Goal: Information Seeking & Learning: Check status

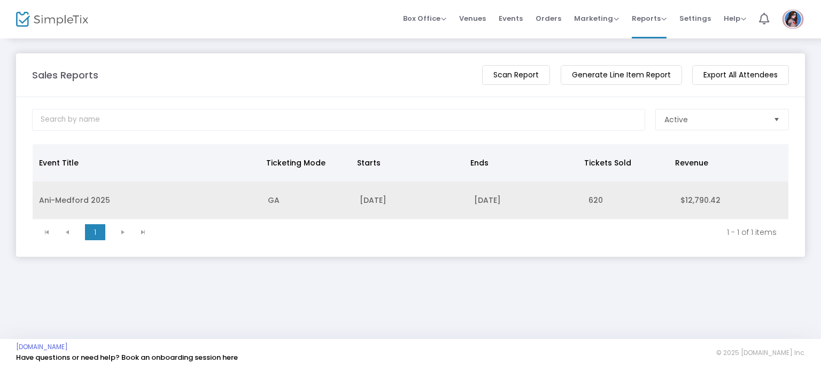
click at [62, 195] on td "Ani-Medford 2025" at bounding box center [147, 201] width 229 height 38
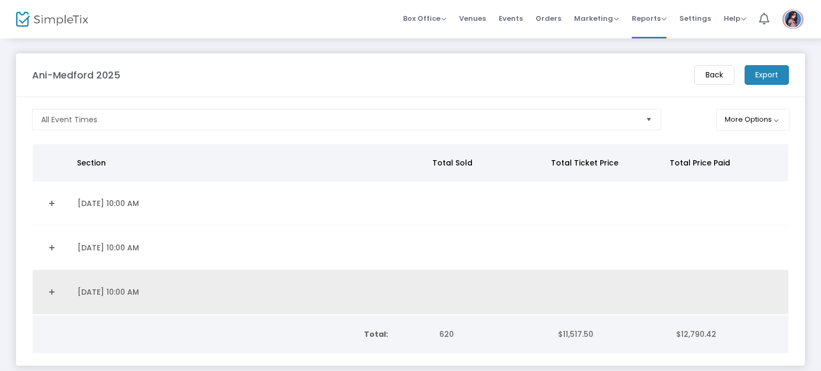
click at [50, 286] on link "Expand Details" at bounding box center [52, 292] width 26 height 17
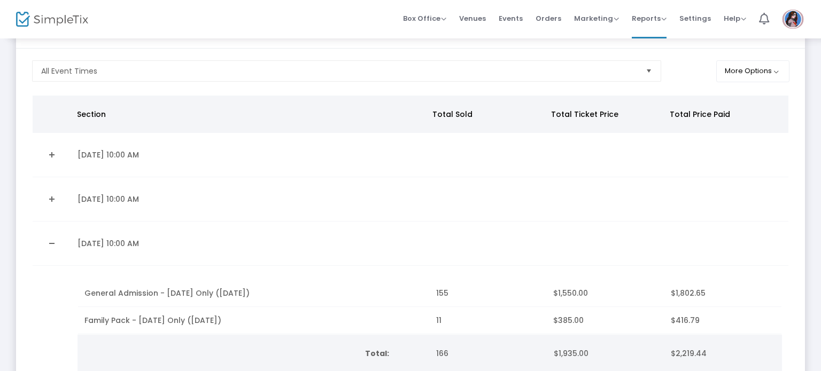
scroll to position [67, 0]
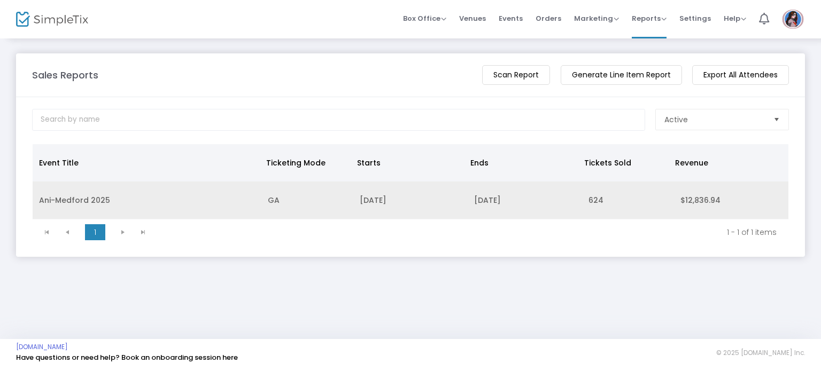
click at [66, 193] on td "Ani-Medford 2025" at bounding box center [147, 201] width 229 height 38
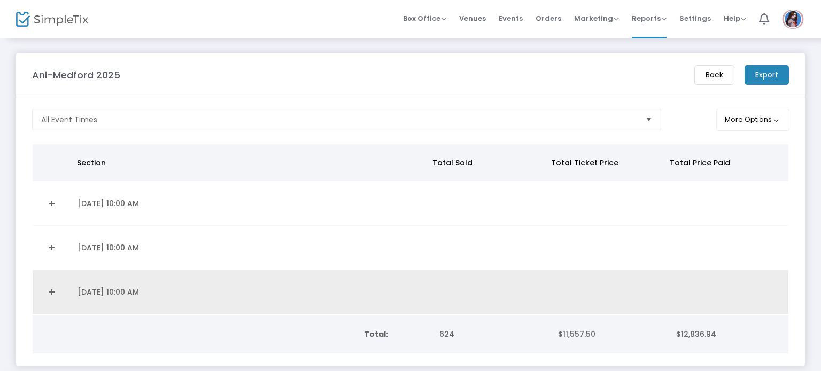
click at [57, 284] on link "Expand Details" at bounding box center [52, 292] width 26 height 17
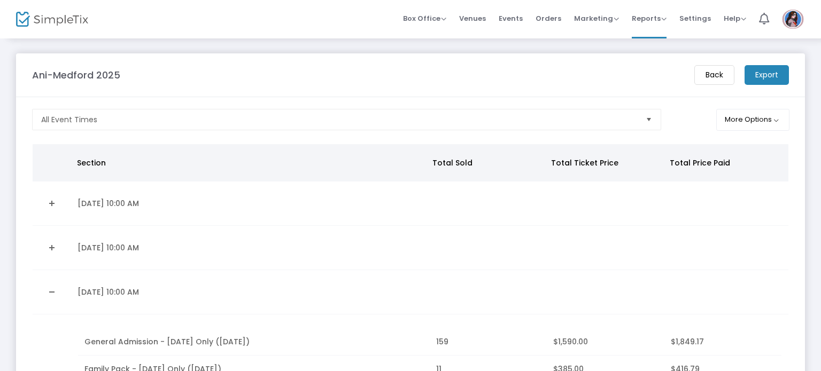
scroll to position [109, 0]
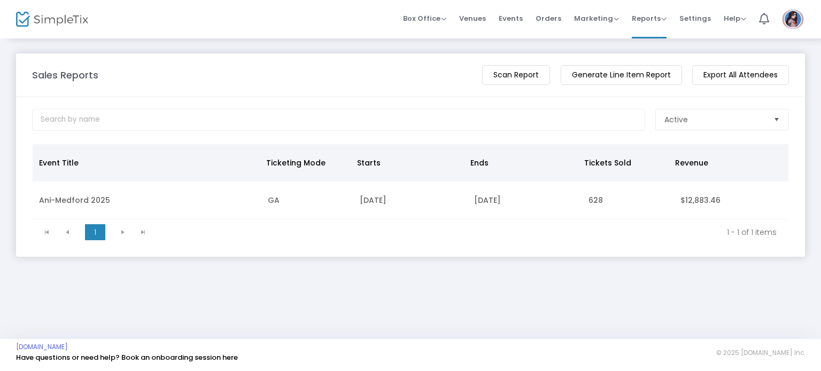
click at [63, 199] on td "Ani-Medford 2025" at bounding box center [147, 201] width 229 height 38
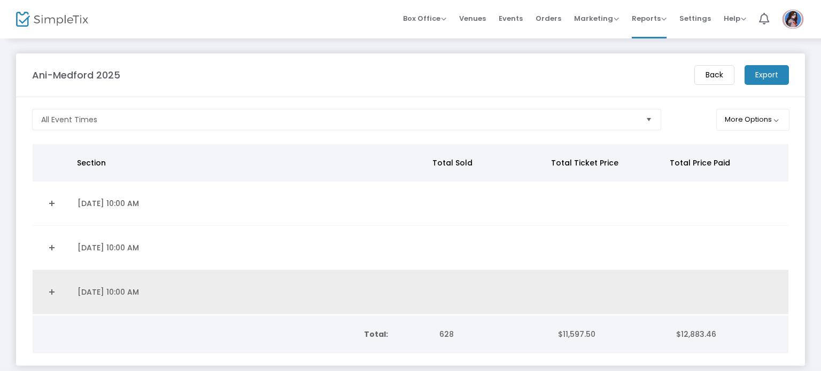
scroll to position [45, 0]
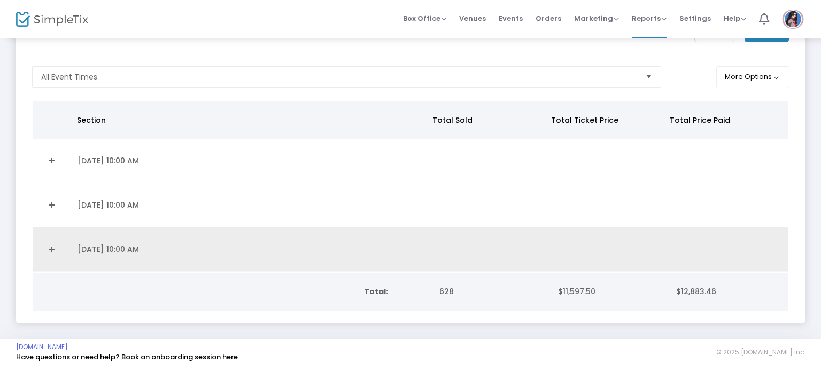
click at [43, 246] on link "Expand Details" at bounding box center [52, 249] width 26 height 17
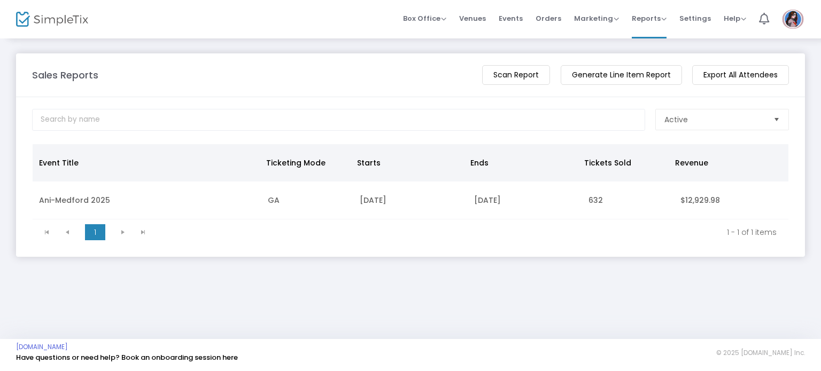
click at [86, 196] on td "Ani-Medford 2025" at bounding box center [147, 201] width 229 height 38
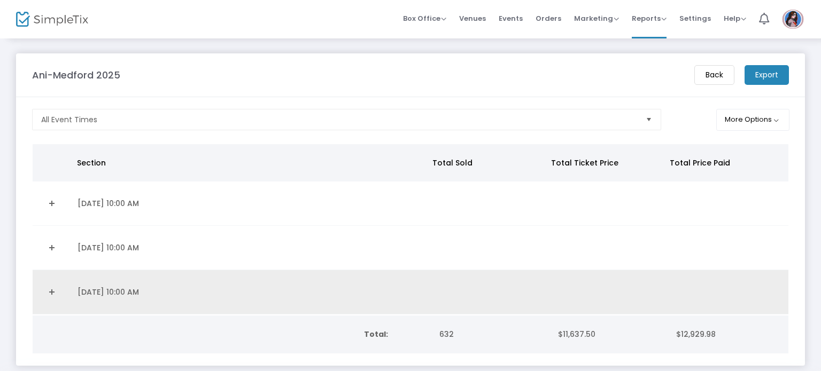
click at [191, 286] on td "9/21/2025 10:00 AM" at bounding box center [250, 292] width 358 height 44
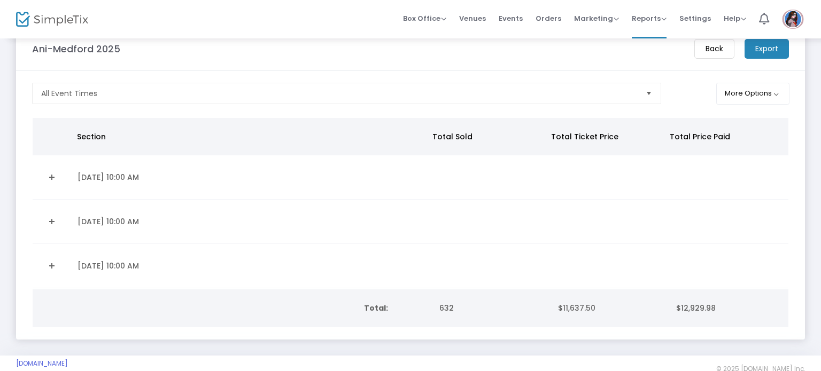
scroll to position [45, 0]
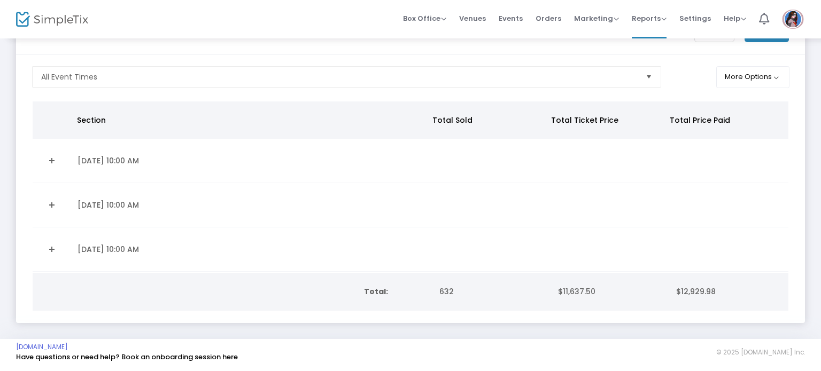
click at [40, 246] on link "Expand Details" at bounding box center [52, 249] width 26 height 17
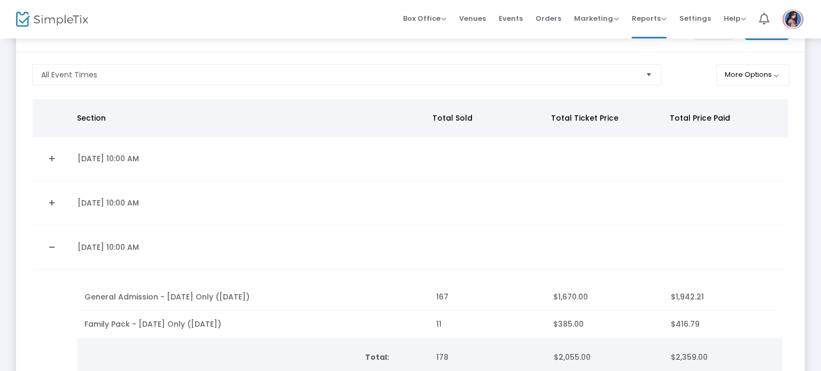
drag, startPoint x: 802, startPoint y: 153, endPoint x: 788, endPoint y: 198, distance: 46.5
click at [788, 198] on div "Ani-Medford 2025 Back Export All Event Times More Options Section Total Sold To…" at bounding box center [410, 225] width 821 height 465
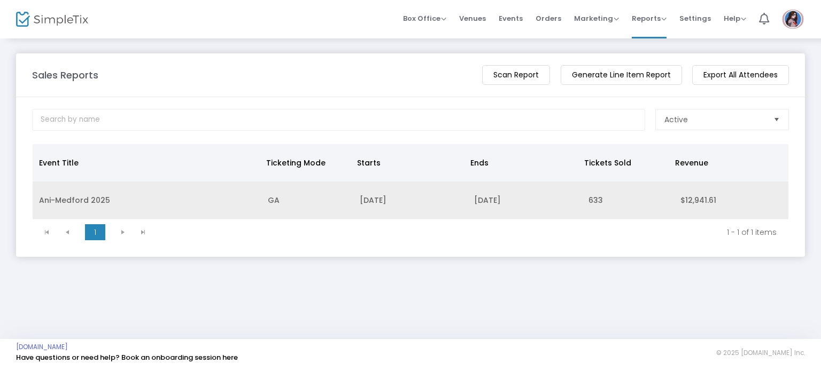
click at [81, 206] on td "Ani-Medford 2025" at bounding box center [147, 201] width 229 height 38
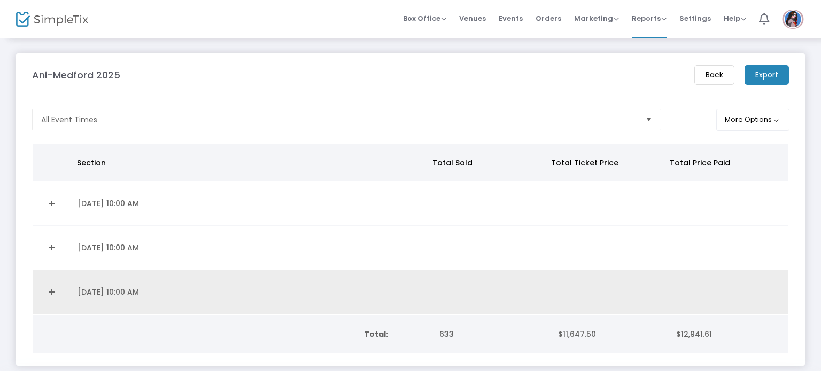
click at [45, 292] on link "Expand Details" at bounding box center [52, 292] width 26 height 17
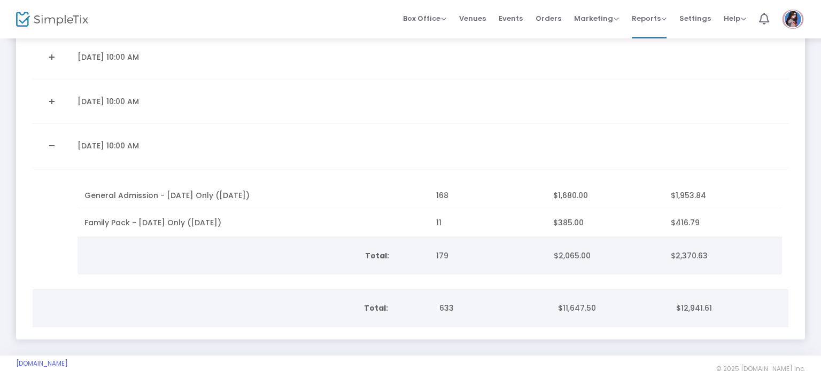
scroll to position [154, 0]
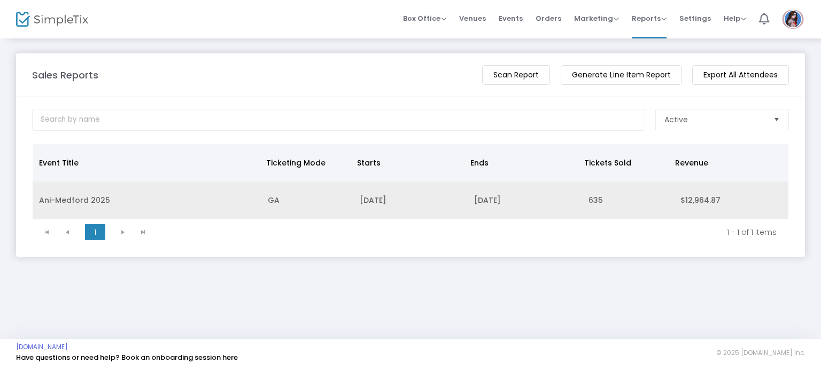
click at [129, 202] on td "Ani-Medford 2025" at bounding box center [147, 201] width 229 height 38
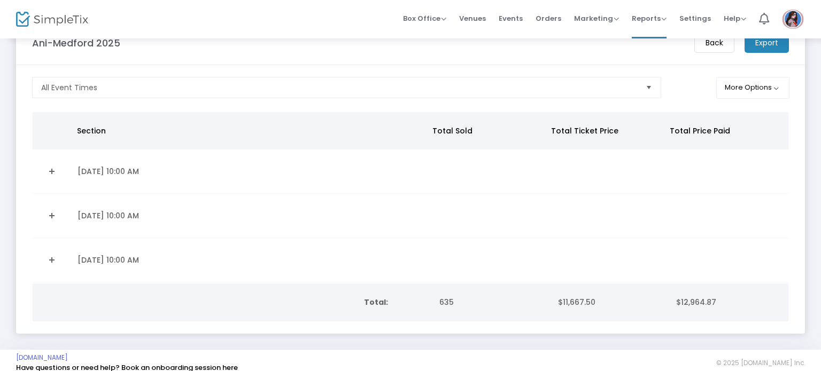
scroll to position [45, 0]
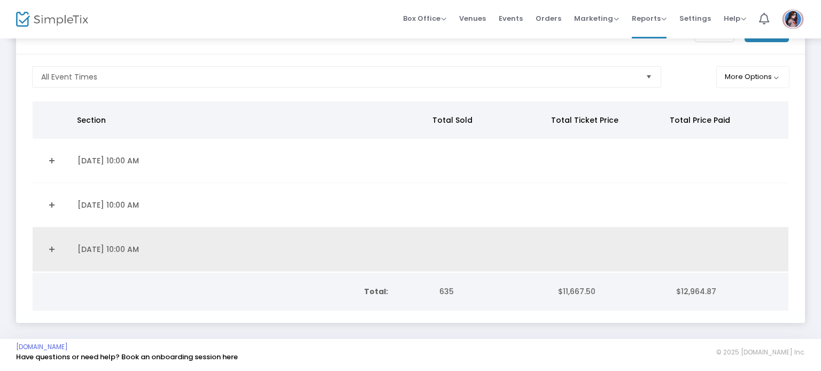
click at [58, 244] on link "Expand Details" at bounding box center [52, 249] width 26 height 17
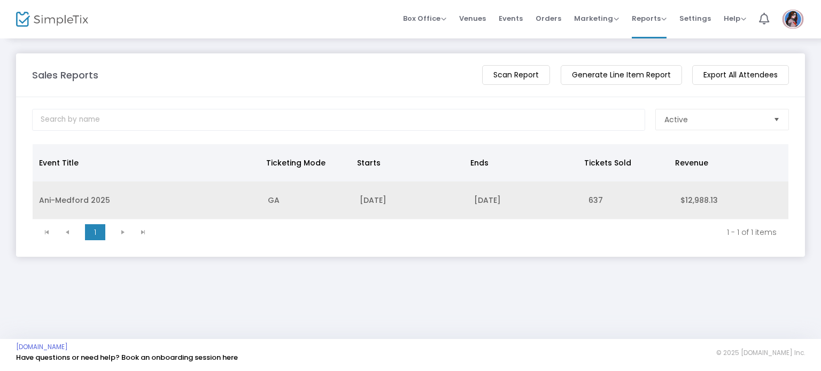
click at [42, 197] on td "Ani-Medford 2025" at bounding box center [147, 201] width 229 height 38
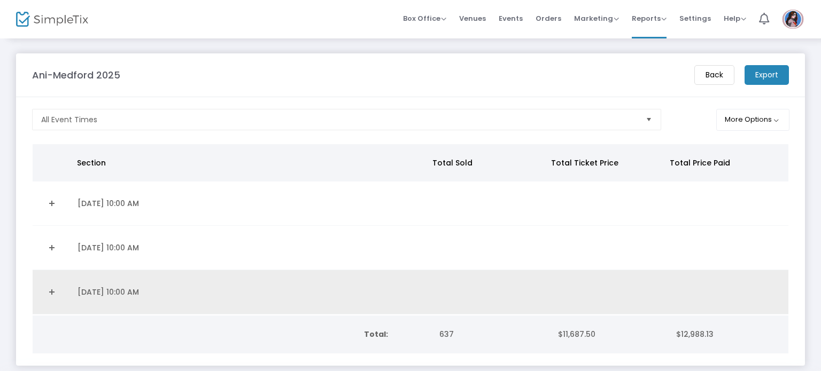
click at [45, 288] on link "Expand Details" at bounding box center [52, 292] width 26 height 17
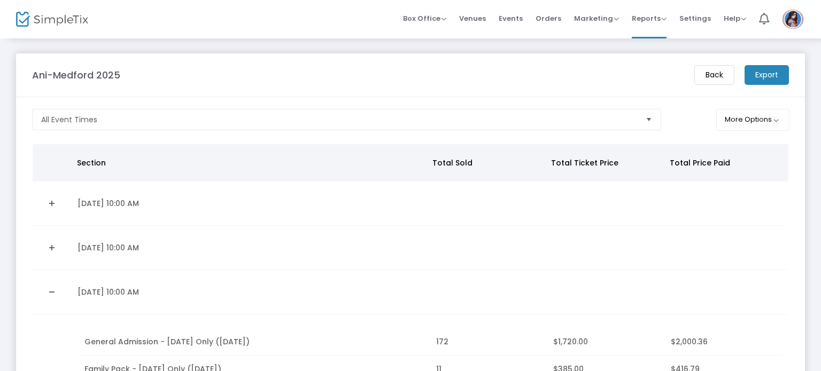
scroll to position [77, 0]
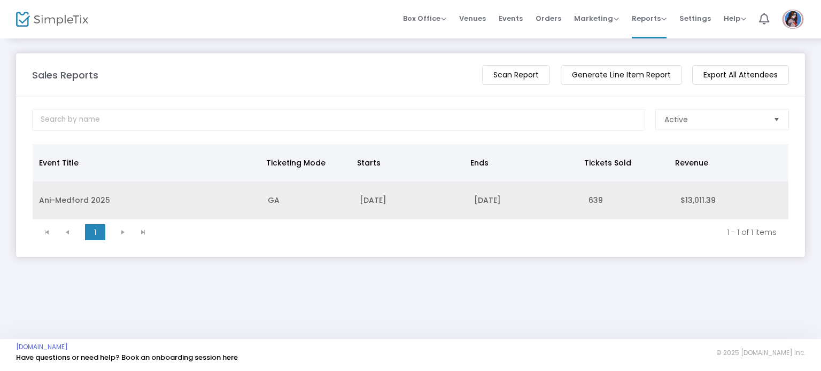
click at [66, 207] on td "Ani-Medford 2025" at bounding box center [147, 201] width 229 height 38
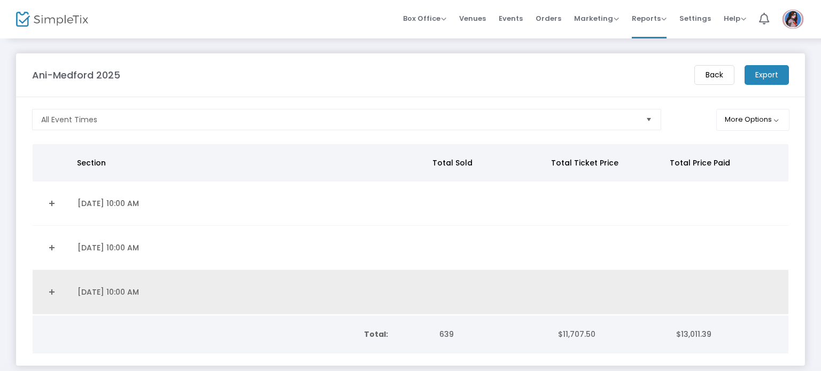
click at [53, 287] on link "Expand Details" at bounding box center [52, 292] width 26 height 17
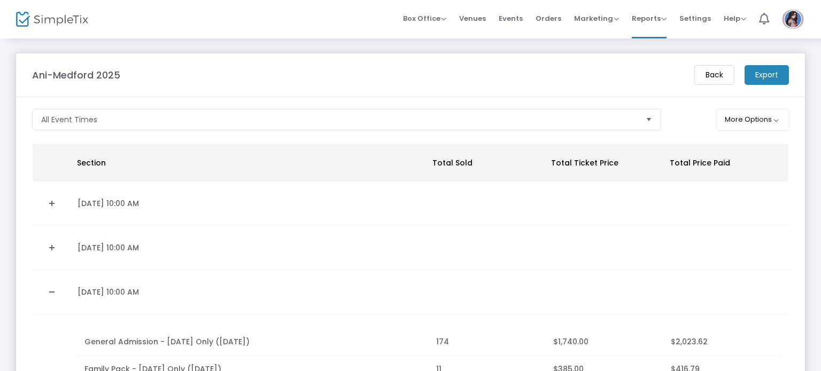
drag, startPoint x: 814, startPoint y: 215, endPoint x: 817, endPoint y: 233, distance: 17.9
click at [816, 231] on body "Processing... please wait Box Office Sell Tickets Bookings Sell Season Pass Ven…" at bounding box center [410, 185] width 821 height 371
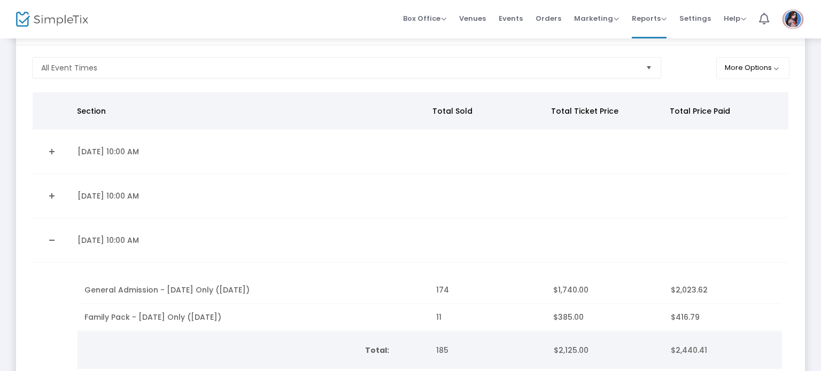
scroll to position [57, 0]
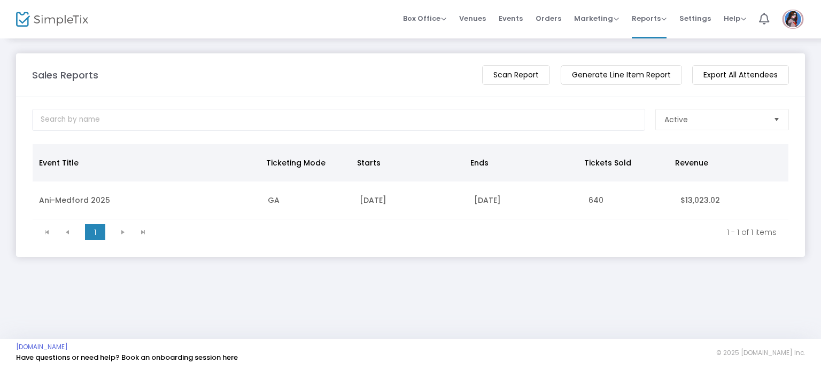
click at [86, 198] on td "Ani-Medford 2025" at bounding box center [147, 201] width 229 height 38
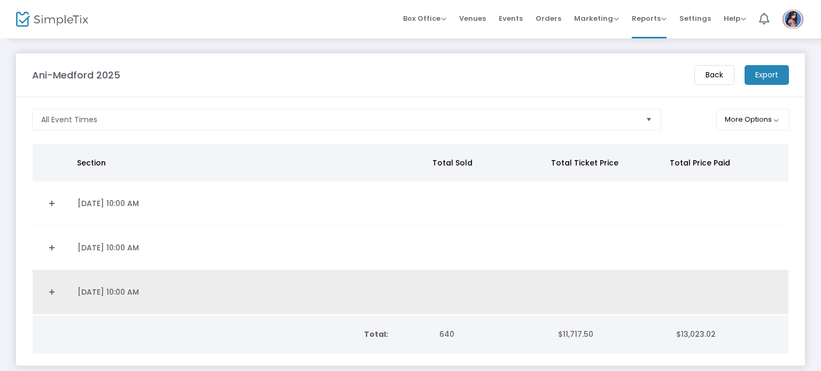
drag, startPoint x: 49, startPoint y: 290, endPoint x: 72, endPoint y: 286, distance: 23.3
click at [49, 290] on link "Expand Details" at bounding box center [52, 292] width 26 height 17
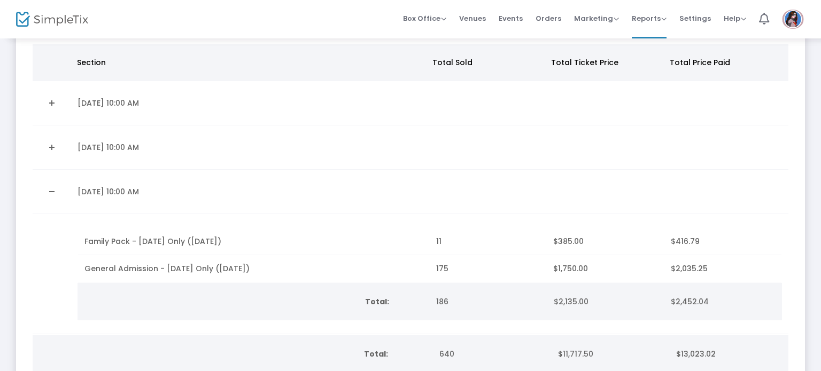
scroll to position [104, 0]
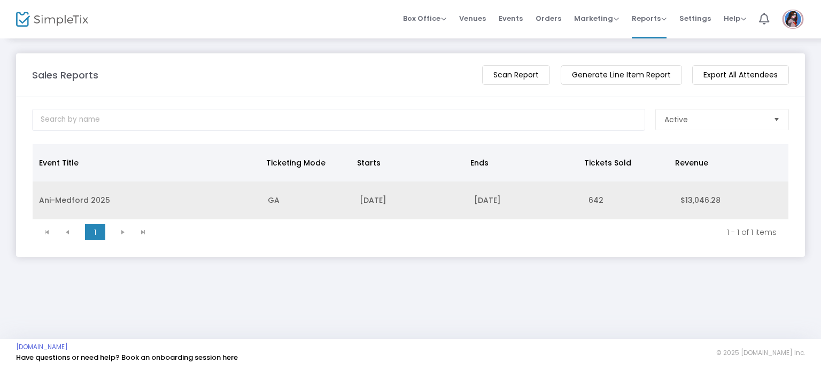
click at [52, 197] on td "Ani-Medford 2025" at bounding box center [147, 201] width 229 height 38
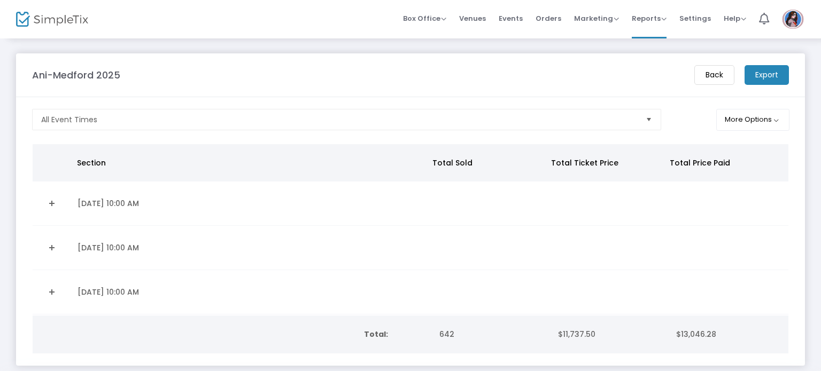
scroll to position [15, 0]
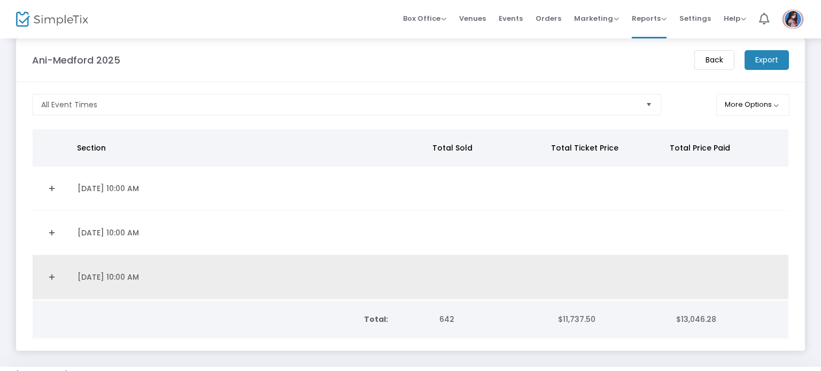
click at [54, 272] on link "Expand Details" at bounding box center [52, 277] width 26 height 17
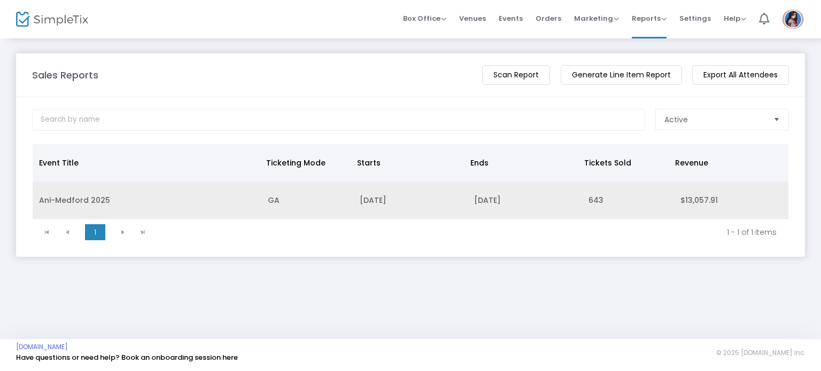
click at [50, 200] on td "Ani-Medford 2025" at bounding box center [147, 201] width 229 height 38
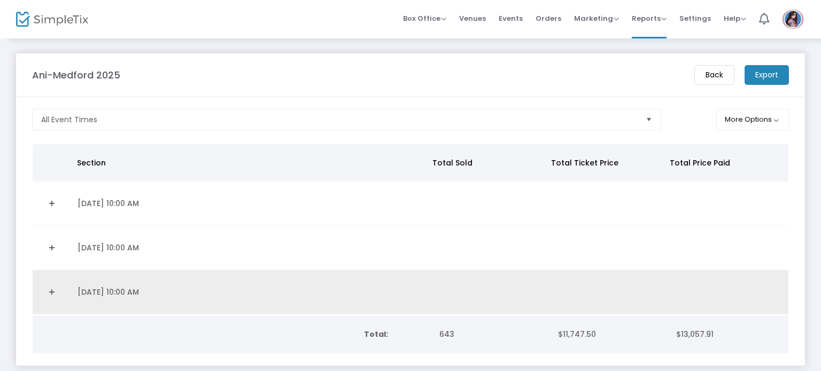
click at [52, 295] on link "Expand Details" at bounding box center [52, 292] width 26 height 17
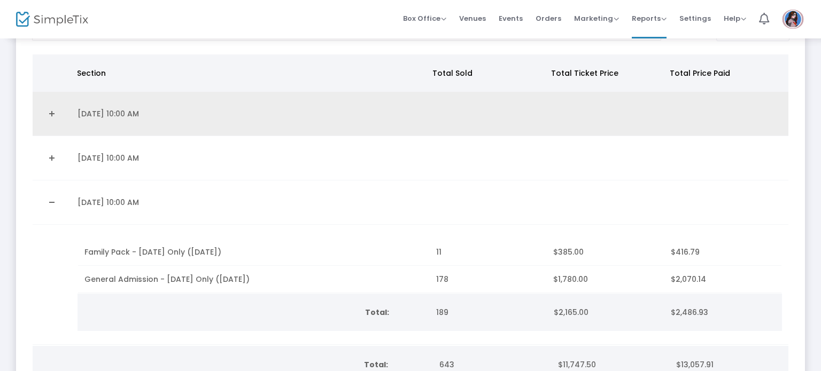
scroll to position [88, 0]
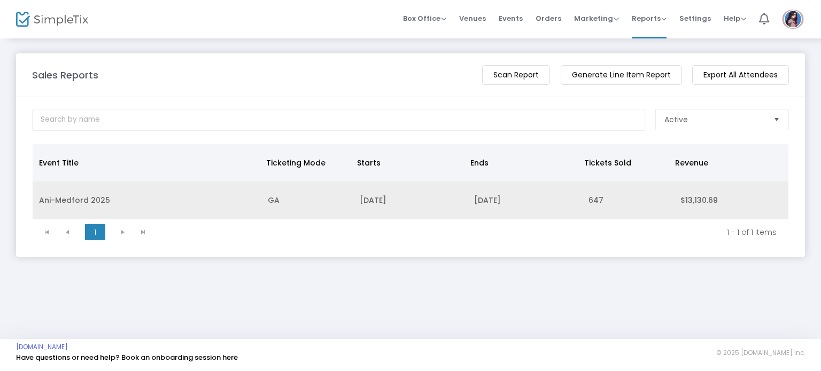
click at [93, 192] on td "Ani-Medford 2025" at bounding box center [147, 201] width 229 height 38
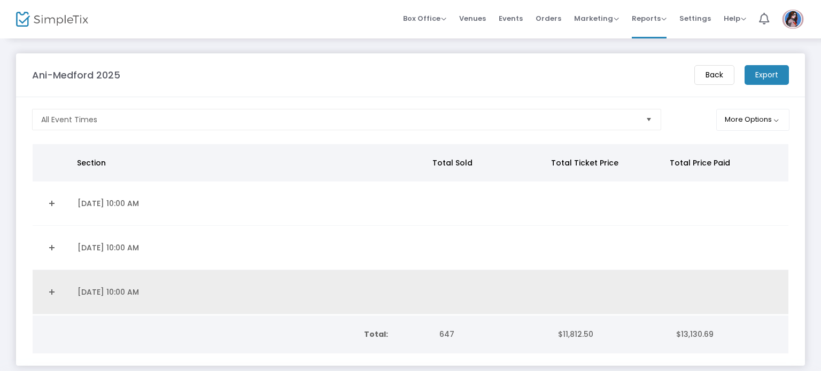
click at [50, 290] on link "Expand Details" at bounding box center [52, 292] width 26 height 17
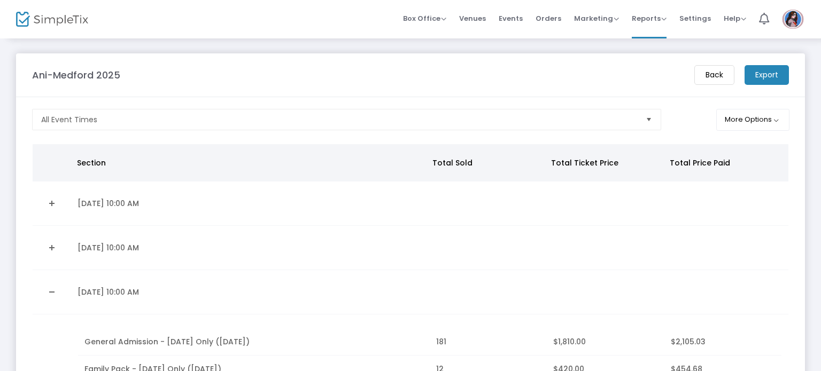
scroll to position [165, 0]
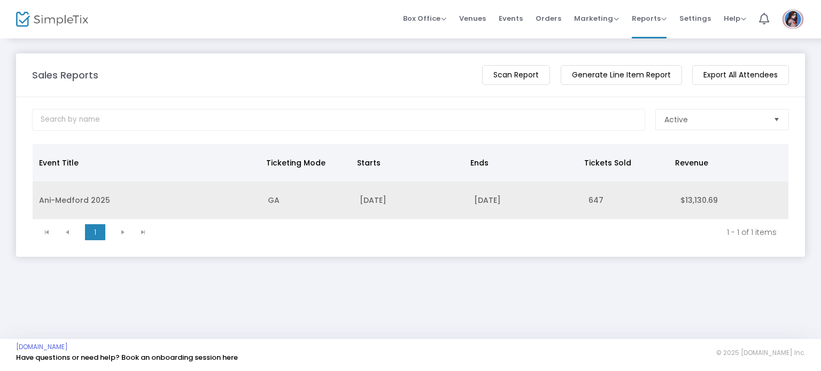
click at [78, 200] on td "Ani-Medford 2025" at bounding box center [147, 201] width 229 height 38
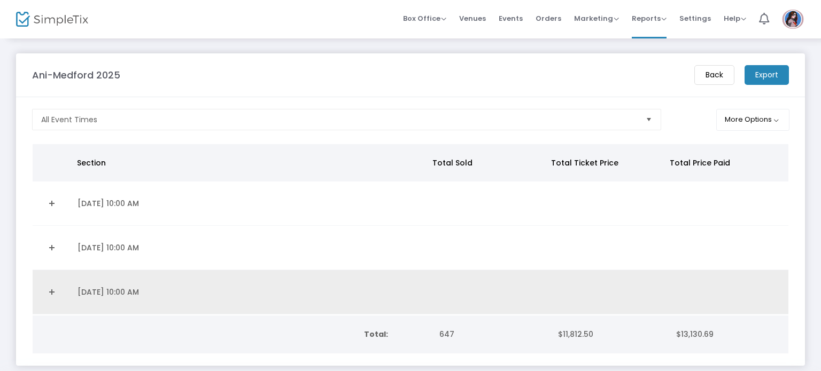
click at [46, 287] on link "Expand Details" at bounding box center [52, 292] width 26 height 17
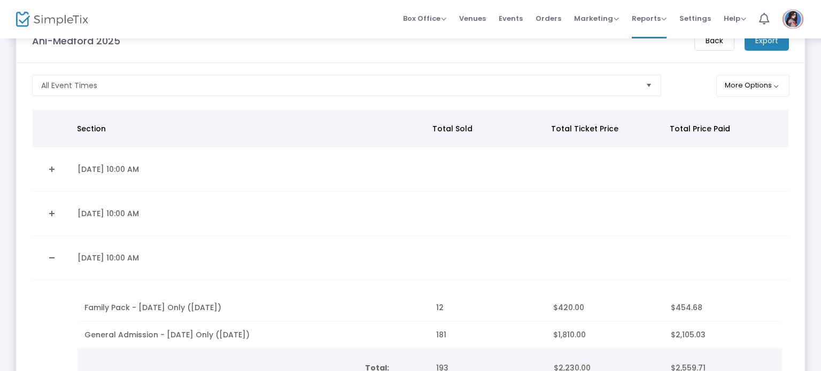
scroll to position [35, 0]
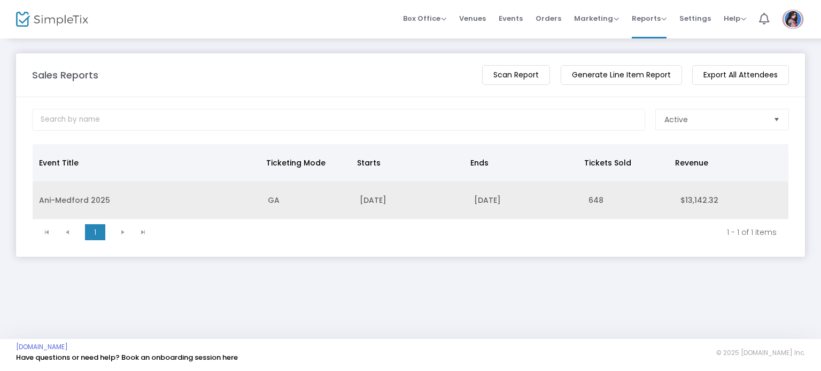
click at [96, 184] on td "Ani-Medford 2025" at bounding box center [147, 201] width 229 height 38
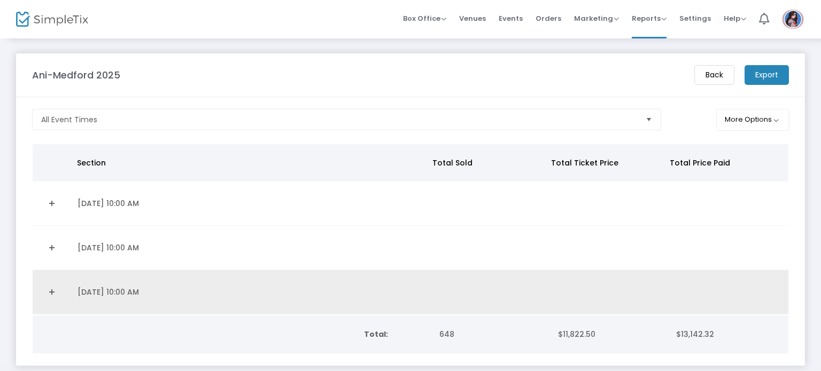
click at [49, 295] on link "Expand Details" at bounding box center [52, 292] width 26 height 17
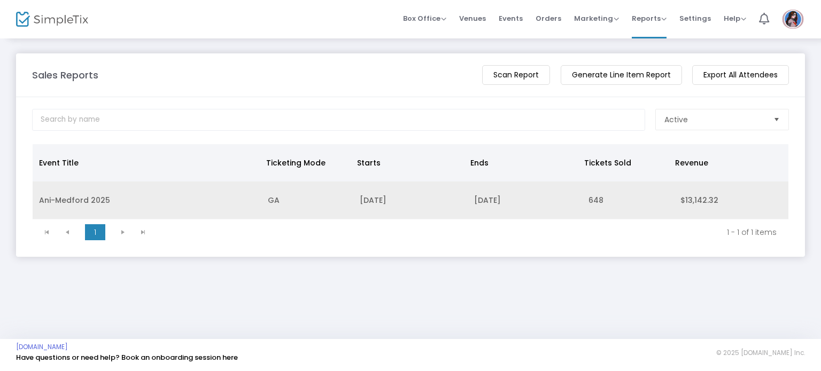
click at [103, 200] on td "Ani-Medford 2025" at bounding box center [147, 201] width 229 height 38
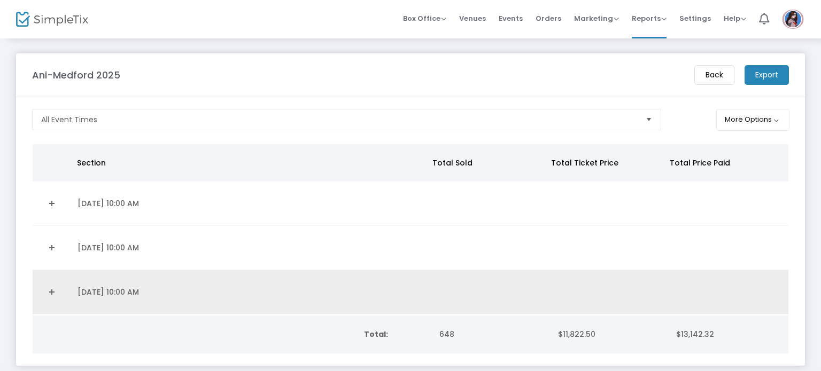
click at [49, 292] on link "Expand Details" at bounding box center [52, 292] width 26 height 17
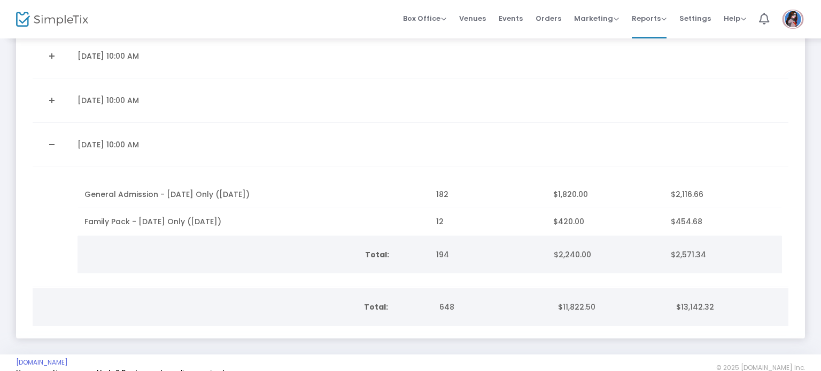
scroll to position [151, 0]
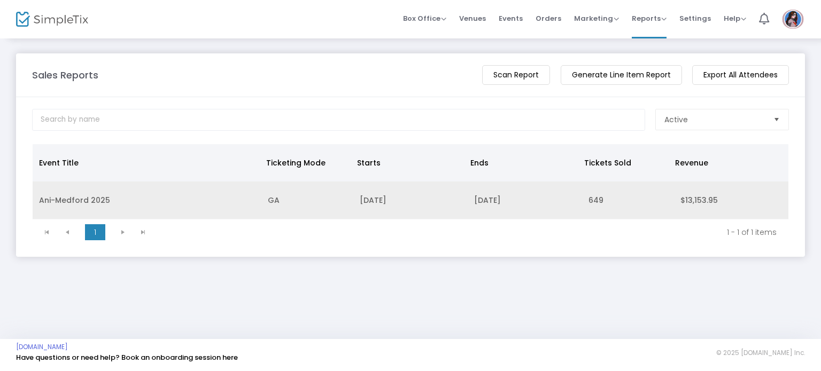
click at [53, 209] on td "Ani-Medford 2025" at bounding box center [147, 201] width 229 height 38
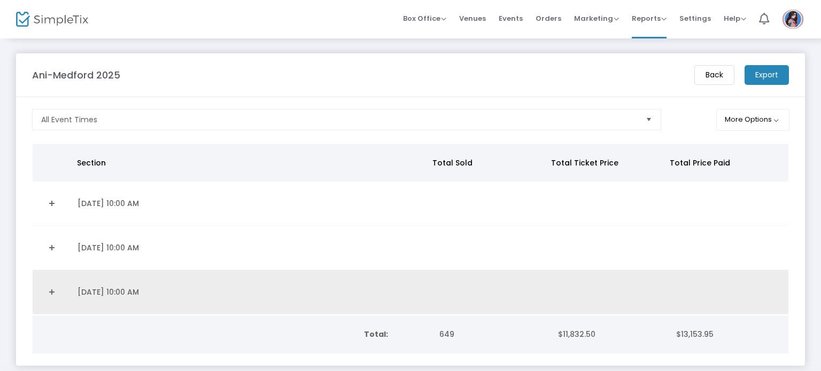
click at [53, 293] on link "Expand Details" at bounding box center [52, 292] width 26 height 17
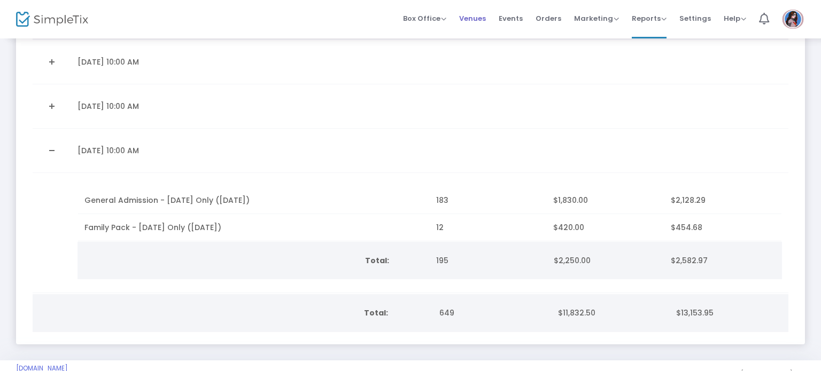
scroll to position [99, 0]
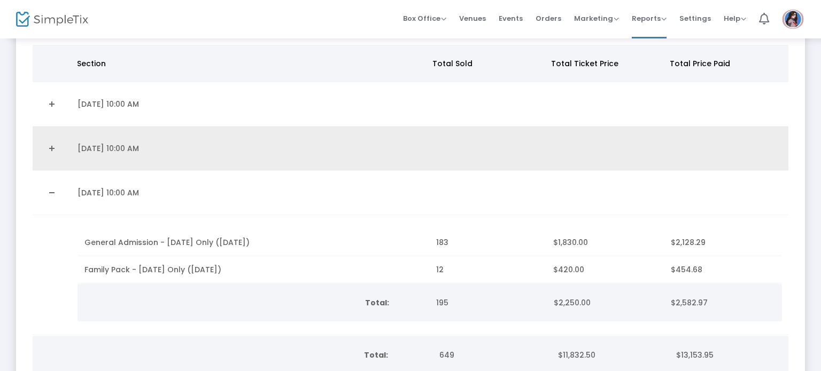
click at [56, 194] on link "Collapse Details" at bounding box center [52, 192] width 26 height 17
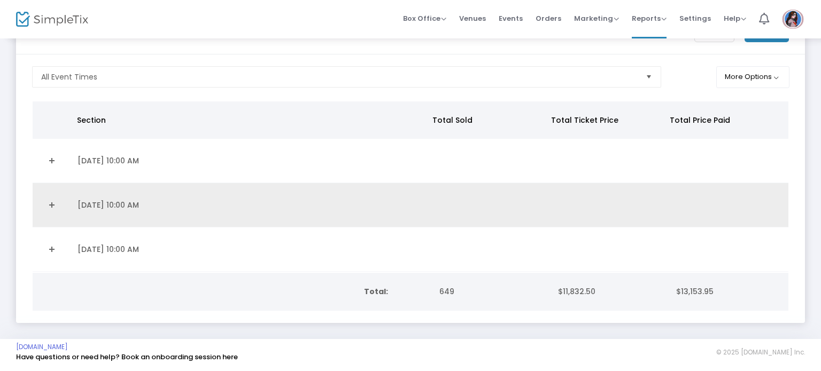
scroll to position [45, 0]
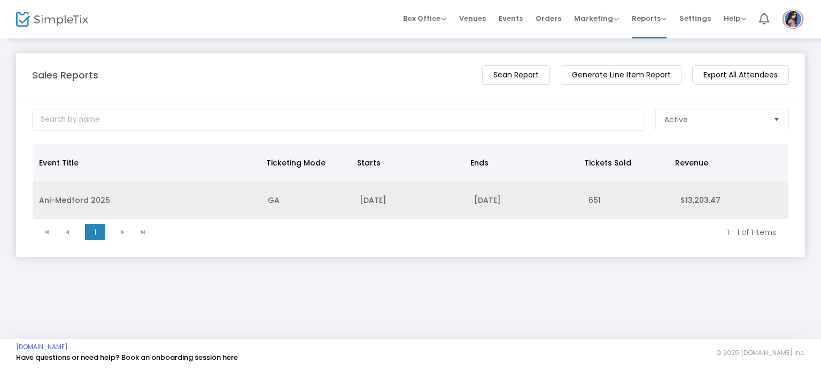
click at [66, 194] on td "Ani-Medford 2025" at bounding box center [147, 201] width 229 height 38
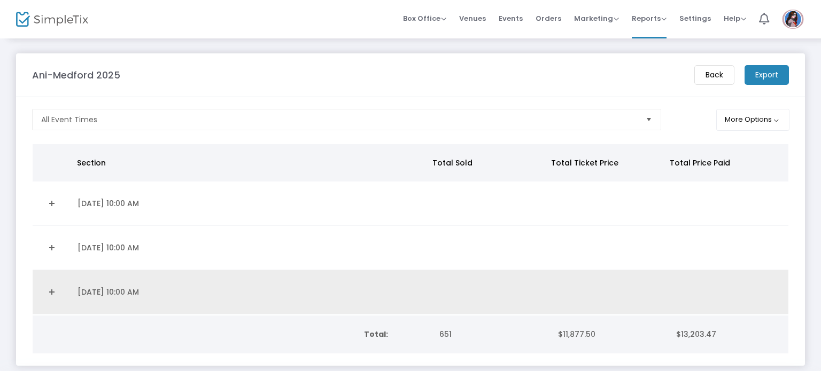
click at [52, 294] on link "Expand Details" at bounding box center [52, 292] width 26 height 17
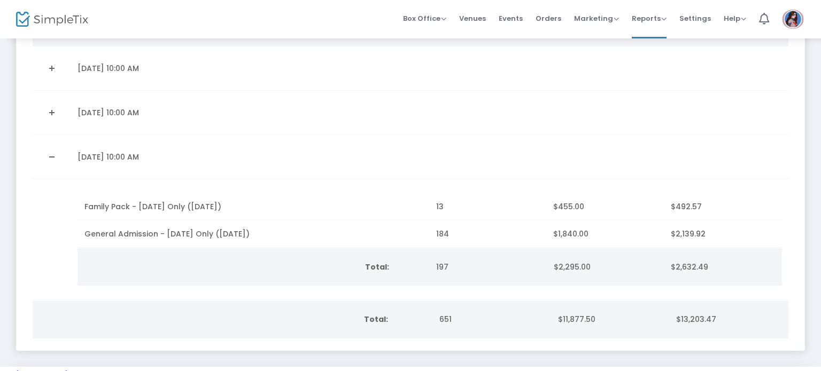
scroll to position [165, 0]
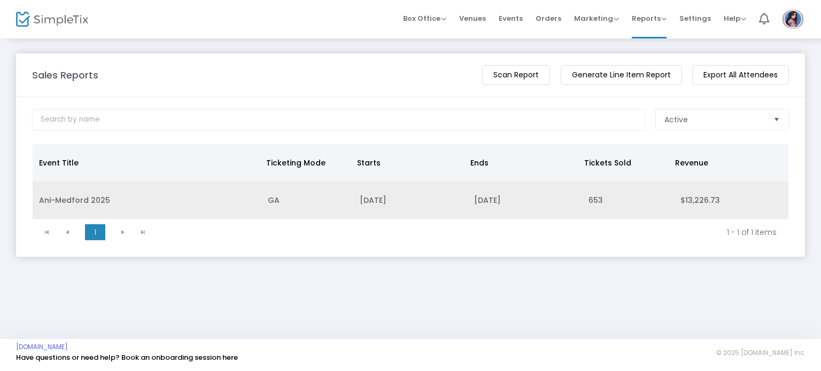
click at [51, 199] on td "Ani-Medford 2025" at bounding box center [147, 201] width 229 height 38
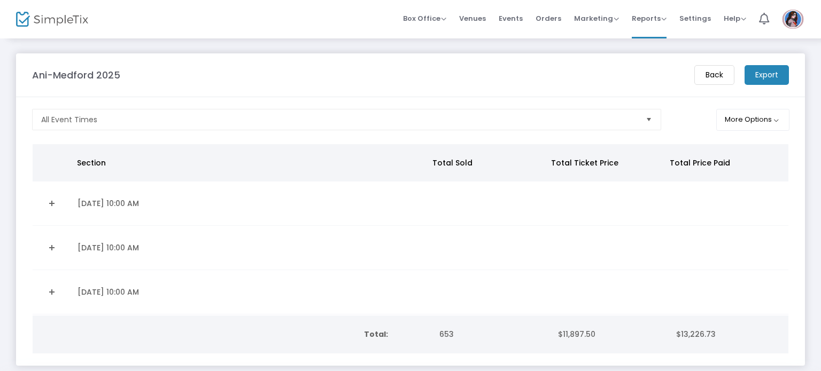
scroll to position [45, 0]
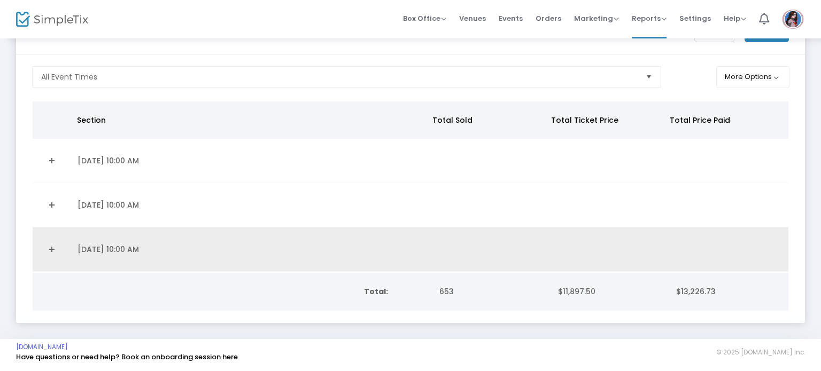
click at [51, 246] on link "Expand Details" at bounding box center [52, 249] width 26 height 17
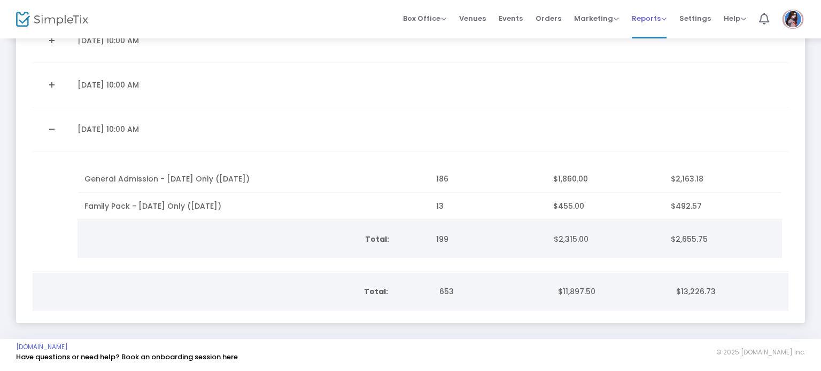
scroll to position [47, 0]
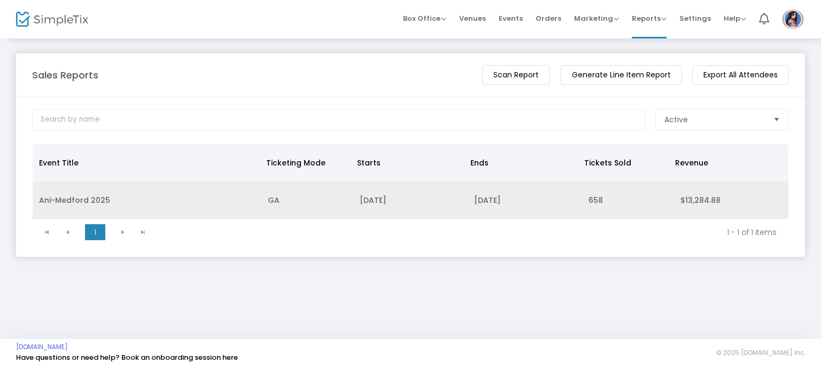
click at [73, 196] on td "Ani-Medford 2025" at bounding box center [147, 201] width 229 height 38
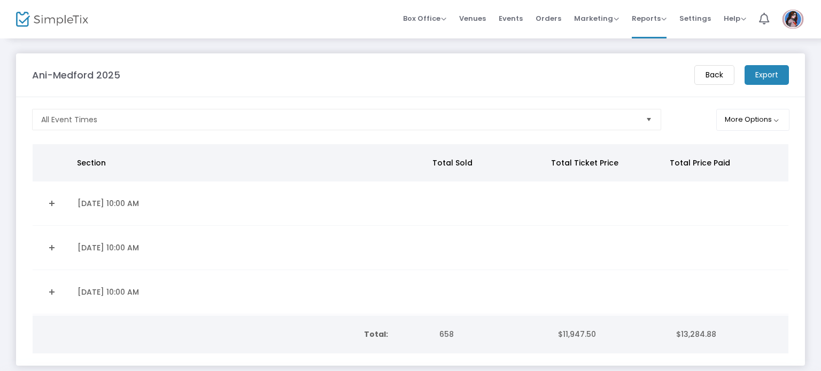
scroll to position [45, 0]
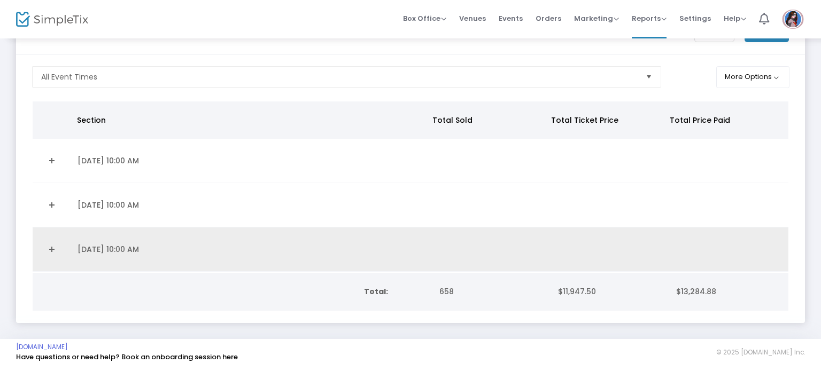
click at [49, 245] on link "Expand Details" at bounding box center [52, 249] width 26 height 17
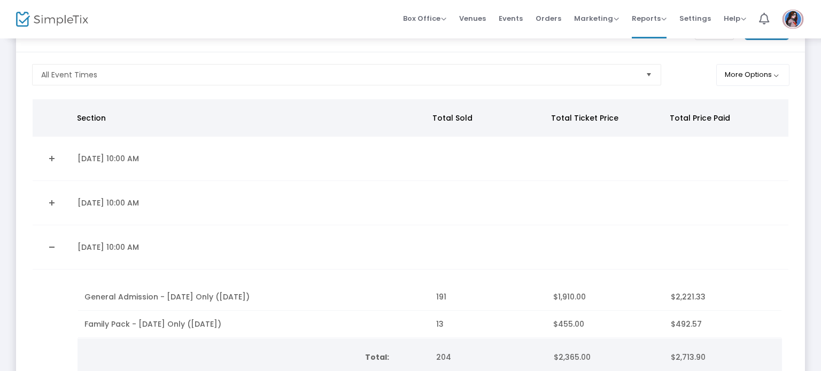
scroll to position [143, 0]
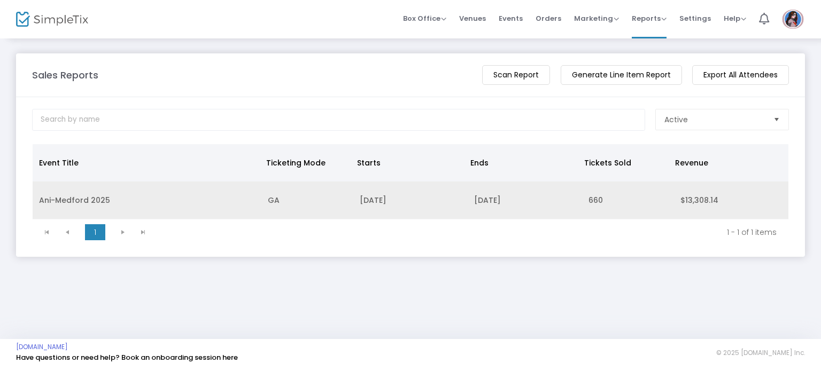
click at [84, 198] on td "Ani-Medford 2025" at bounding box center [147, 201] width 229 height 38
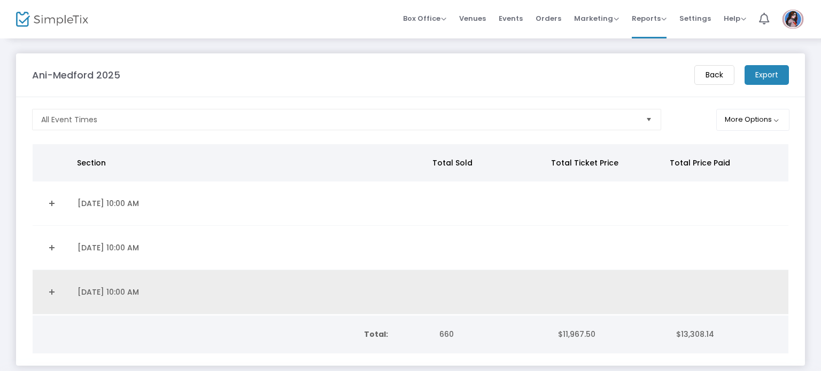
click at [60, 291] on link "Expand Details" at bounding box center [52, 292] width 26 height 17
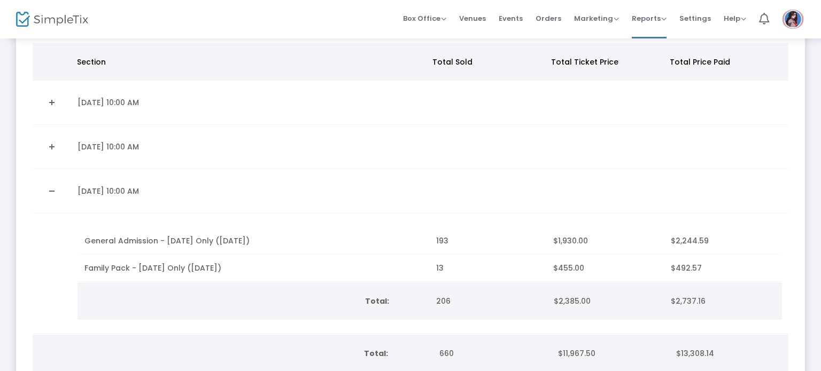
scroll to position [111, 0]
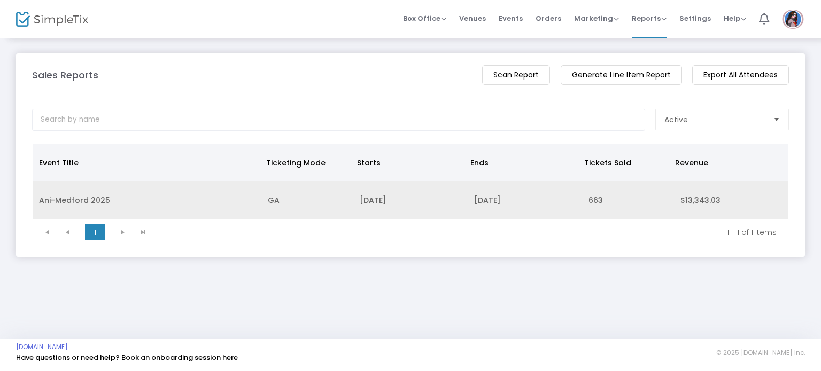
click at [74, 200] on td "Ani-Medford 2025" at bounding box center [147, 201] width 229 height 38
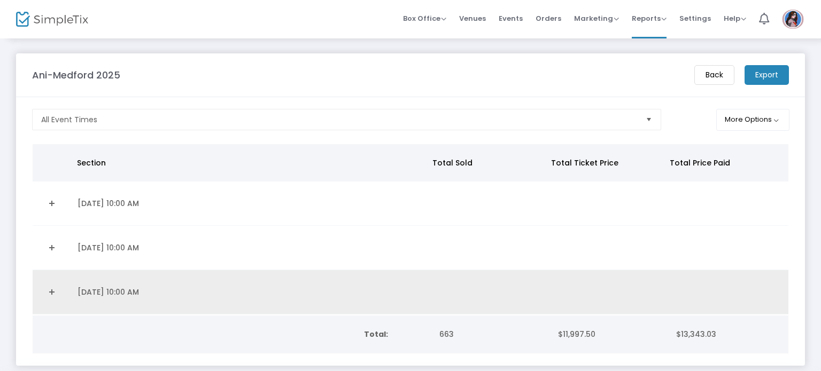
click at [53, 290] on link "Expand Details" at bounding box center [52, 292] width 26 height 17
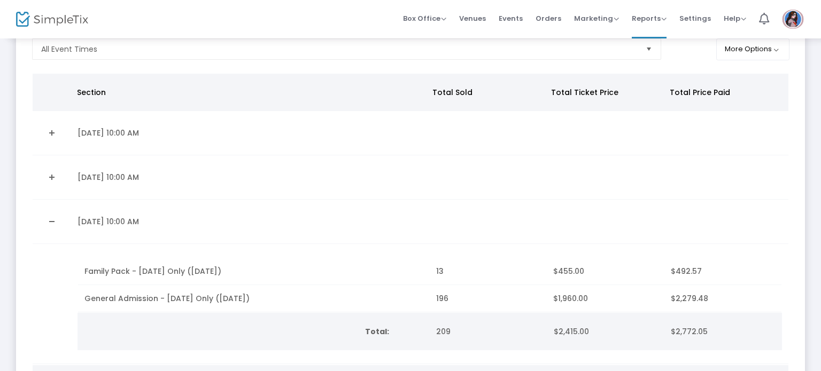
scroll to position [94, 0]
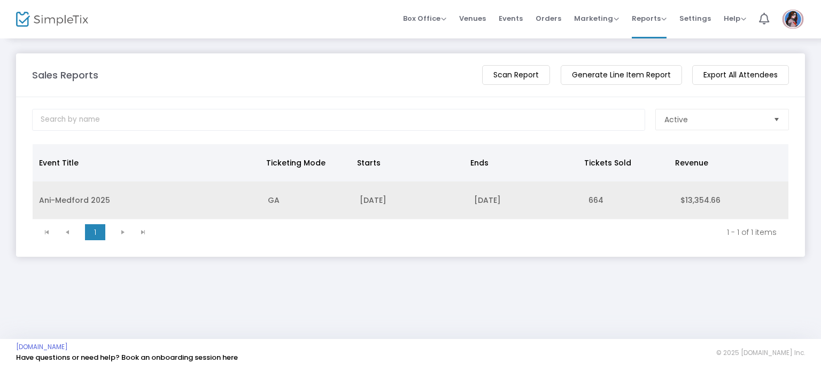
click at [44, 196] on td "Ani-Medford 2025" at bounding box center [147, 201] width 229 height 38
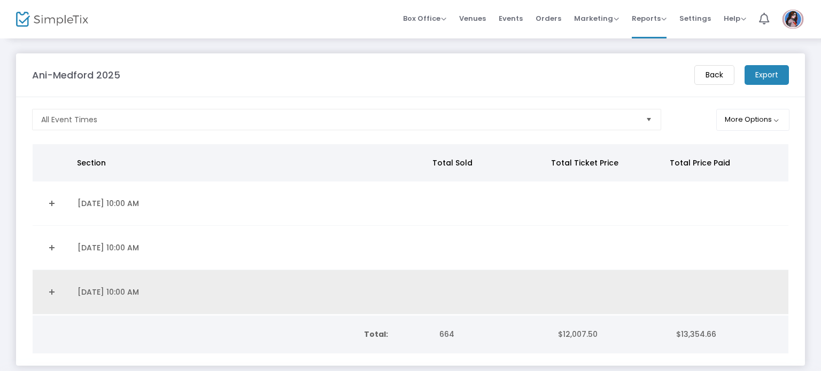
click at [58, 294] on link "Expand Details" at bounding box center [52, 292] width 26 height 17
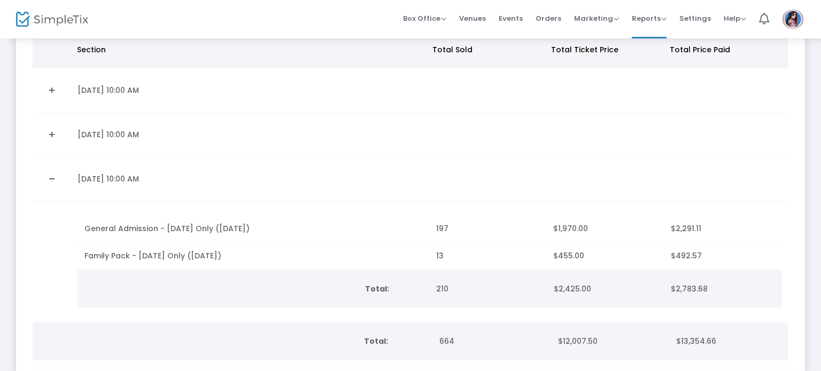
scroll to position [119, 0]
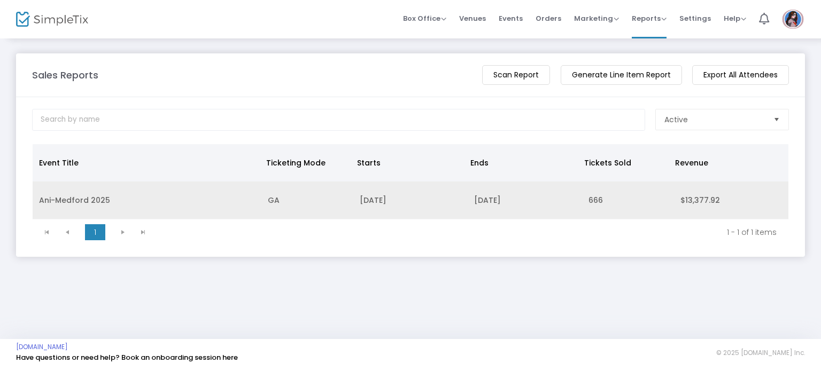
click at [85, 200] on td "Ani-Medford 2025" at bounding box center [147, 201] width 229 height 38
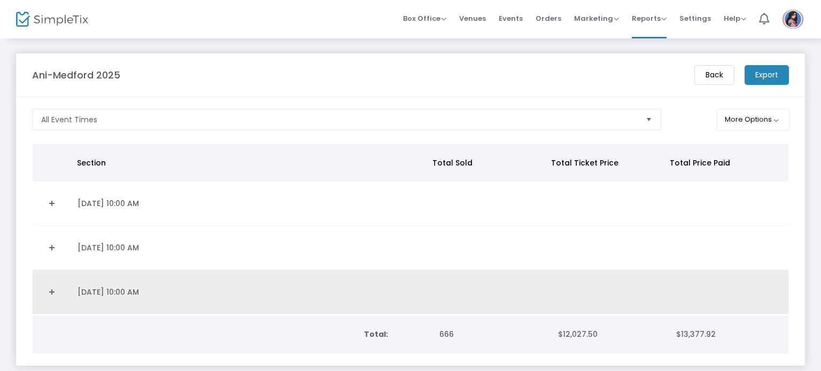
click at [59, 289] on link "Expand Details" at bounding box center [52, 292] width 26 height 17
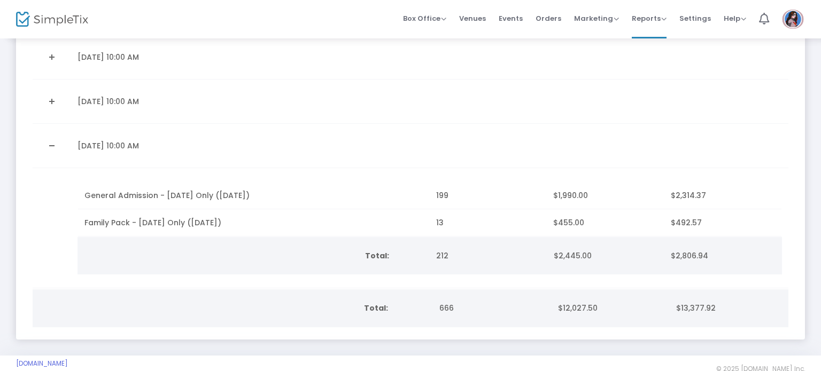
scroll to position [165, 0]
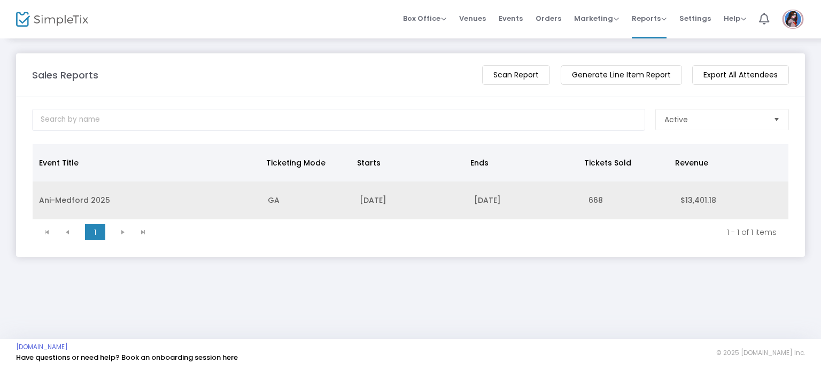
click at [71, 194] on td "Ani-Medford 2025" at bounding box center [147, 201] width 229 height 38
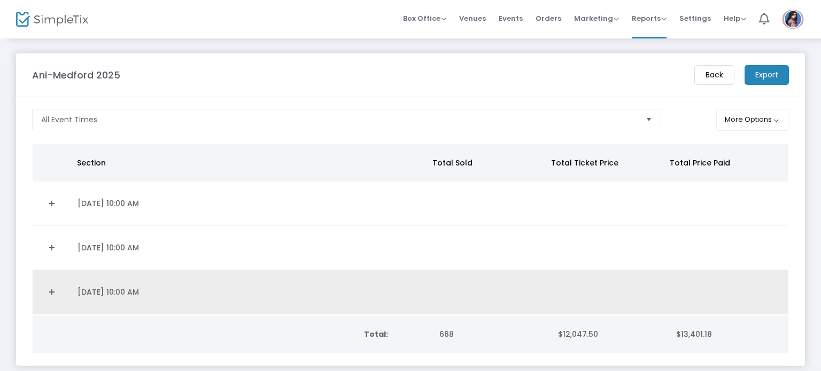
click at [46, 295] on link "Expand Details" at bounding box center [52, 292] width 26 height 17
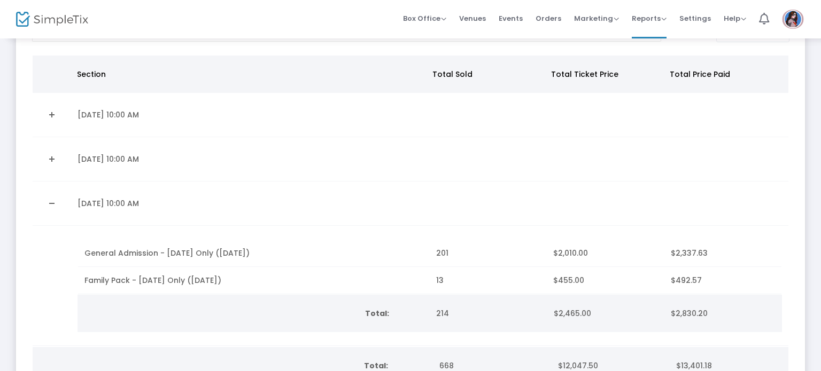
scroll to position [90, 0]
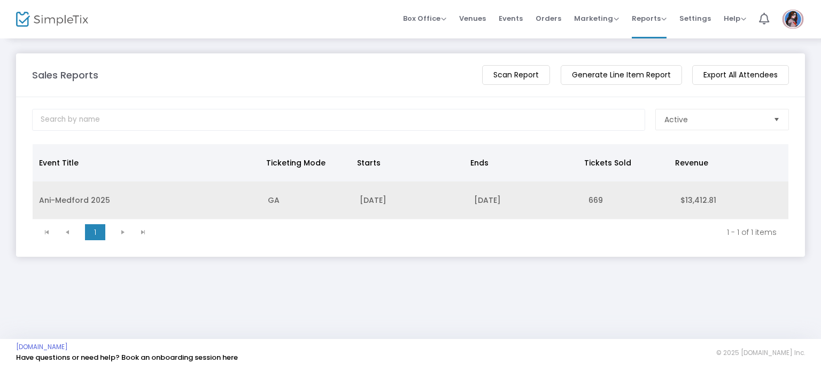
click at [52, 189] on td "Ani-Medford 2025" at bounding box center [147, 201] width 229 height 38
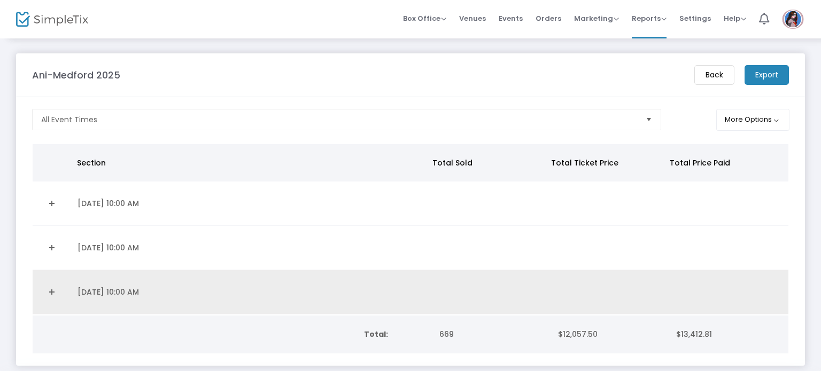
click at [46, 294] on link "Expand Details" at bounding box center [52, 292] width 26 height 17
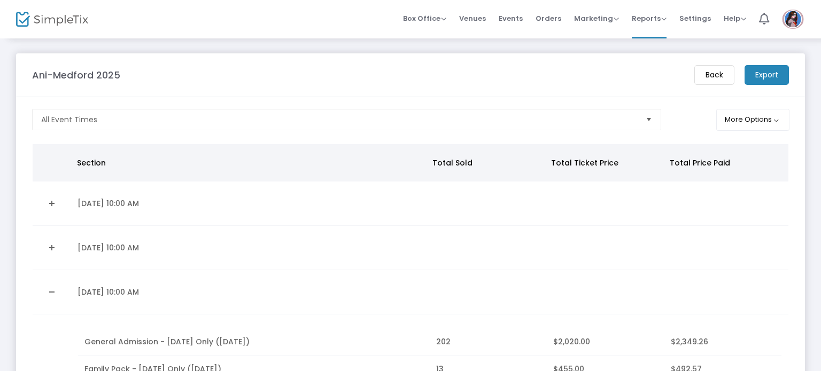
scroll to position [98, 0]
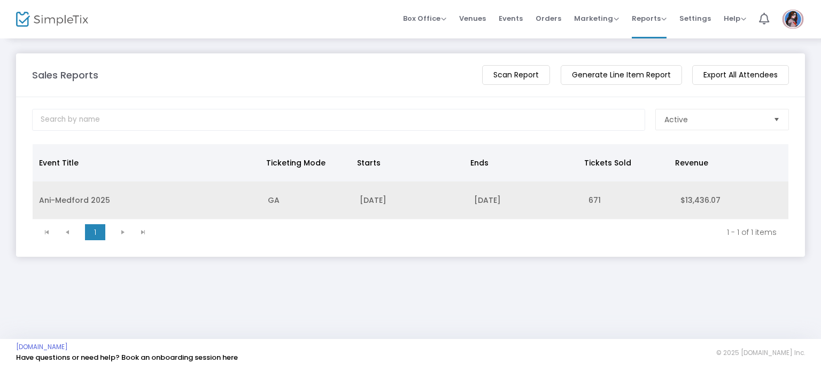
click at [72, 193] on td "Ani-Medford 2025" at bounding box center [147, 201] width 229 height 38
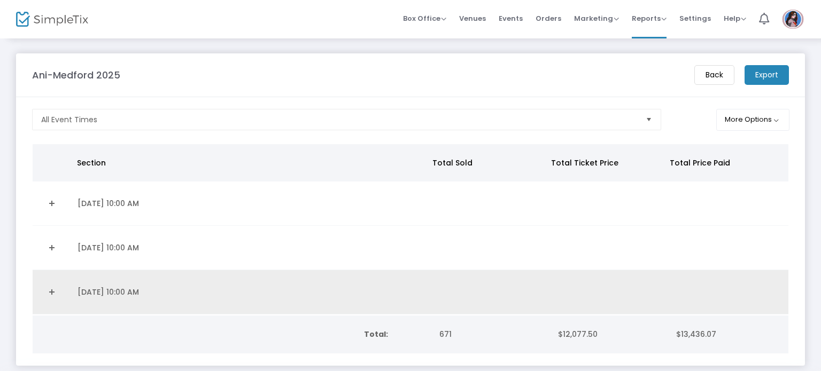
drag, startPoint x: 53, startPoint y: 294, endPoint x: 103, endPoint y: 301, distance: 50.1
click at [53, 294] on link "Expand Details" at bounding box center [52, 292] width 26 height 17
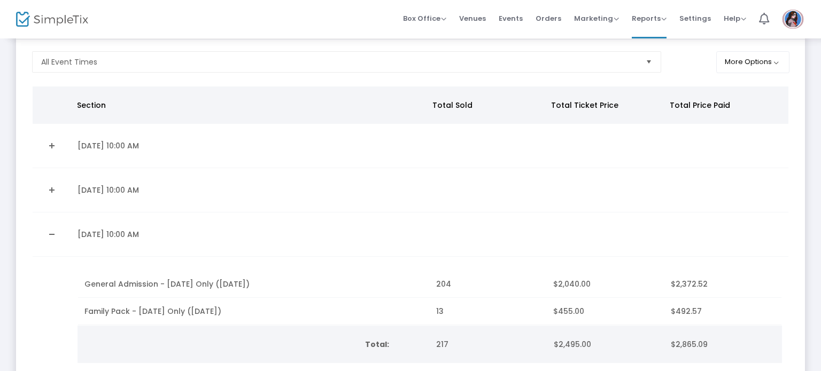
scroll to position [66, 0]
